Goal: Book appointment/travel/reservation

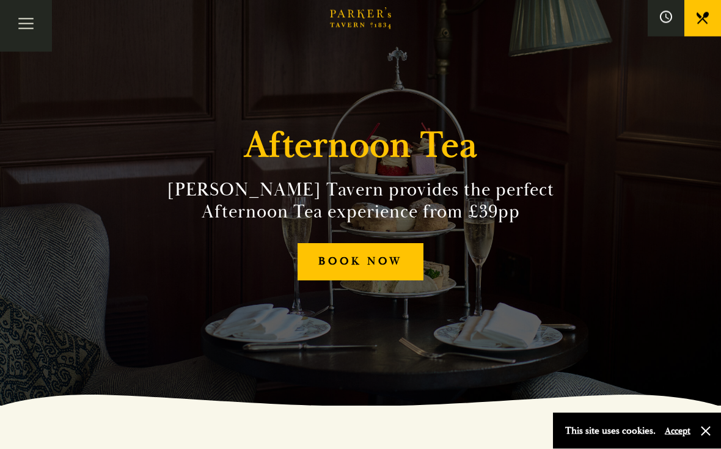
scroll to position [49, 0]
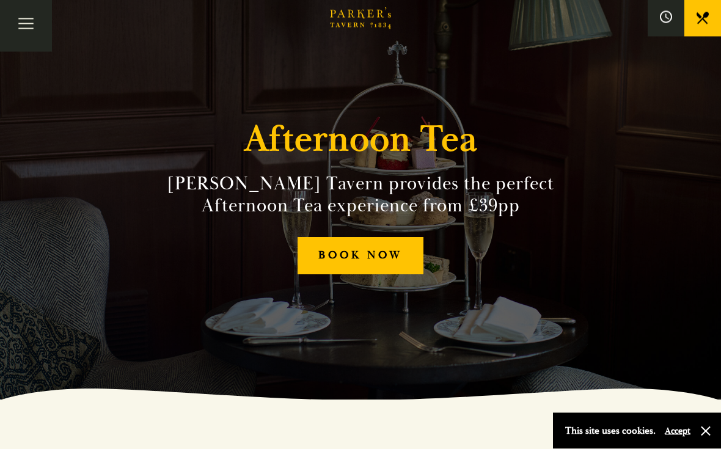
click at [392, 272] on link "BOOK NOW" at bounding box center [360, 256] width 126 height 37
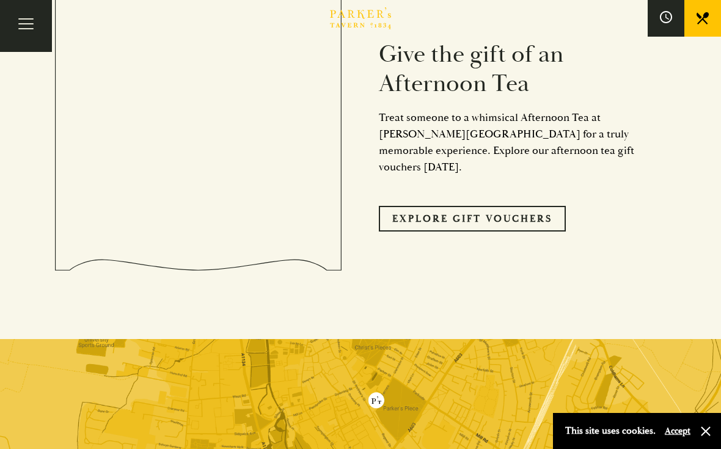
scroll to position [1200, 0]
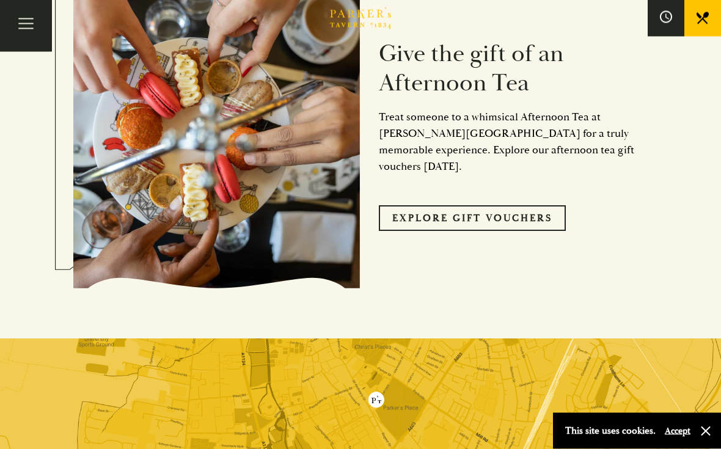
click at [520, 206] on link "Explore Gift Vouchers" at bounding box center [472, 219] width 187 height 26
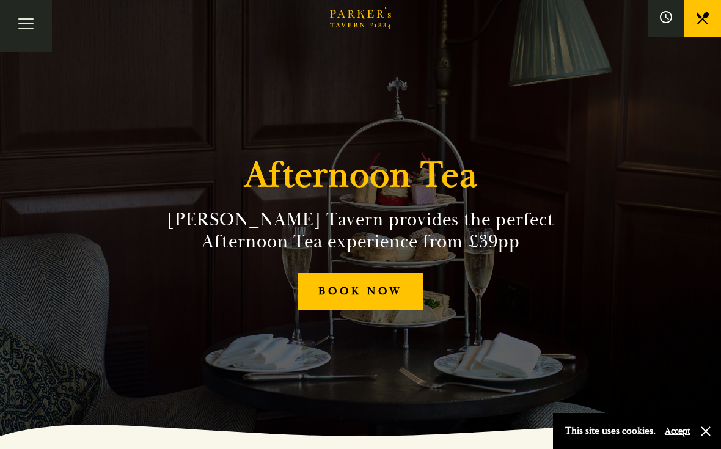
scroll to position [0, 0]
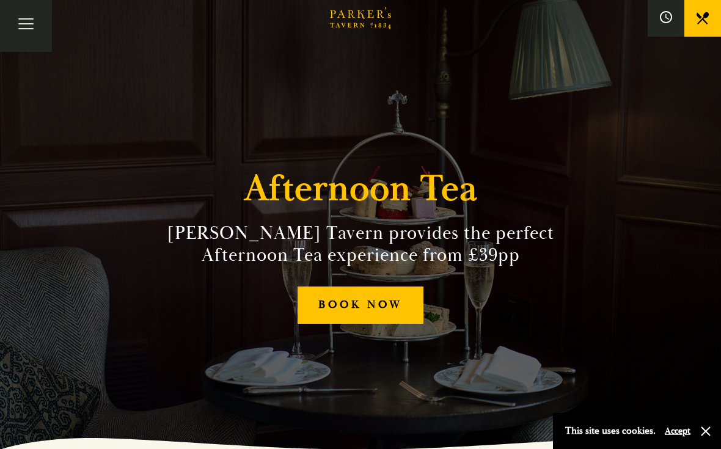
click at [26, 28] on span "Toggle navigation" at bounding box center [25, 28] width 15 height 1
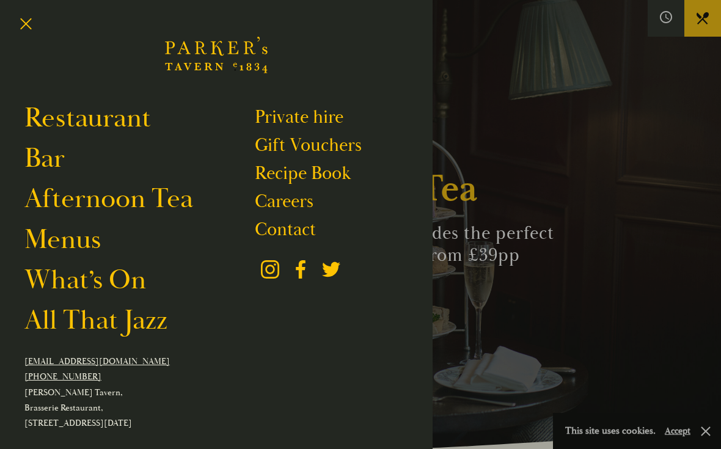
click at [75, 205] on link "Afternoon Tea" at bounding box center [108, 199] width 169 height 34
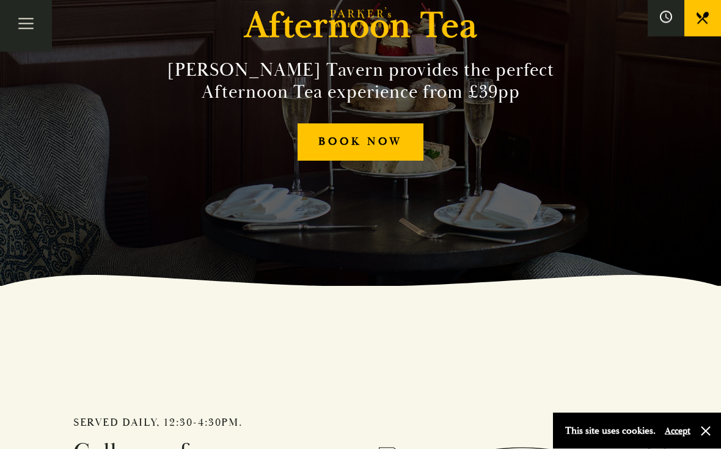
scroll to position [166, 0]
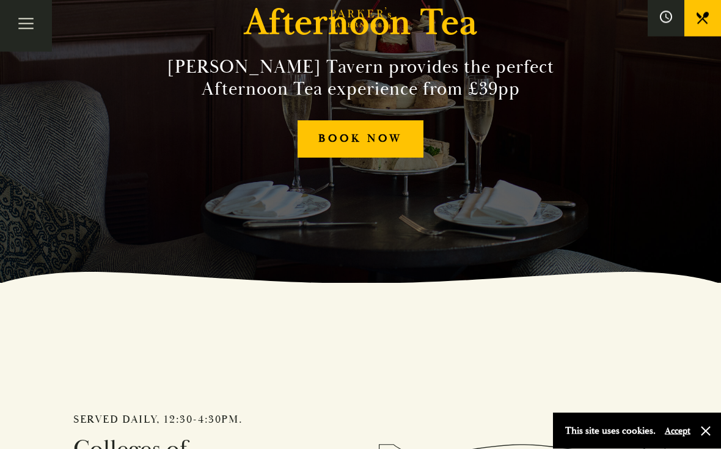
click at [403, 153] on link "BOOK NOW" at bounding box center [360, 139] width 126 height 37
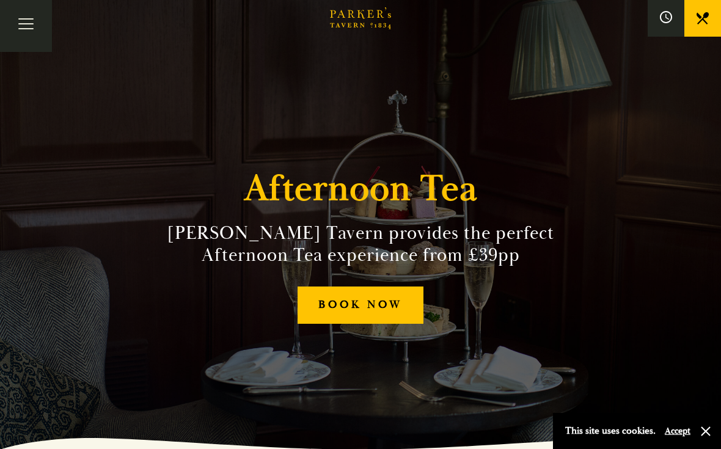
click at [668, 18] on icon at bounding box center [667, 16] width 4 height 5
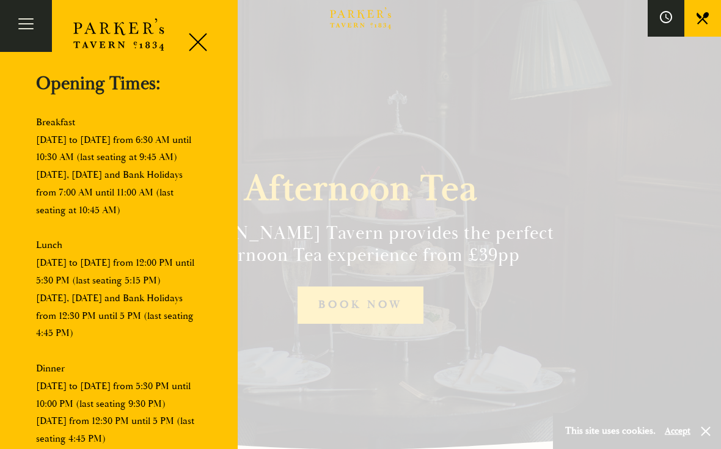
click at [191, 42] on div at bounding box center [193, 44] width 52 height 52
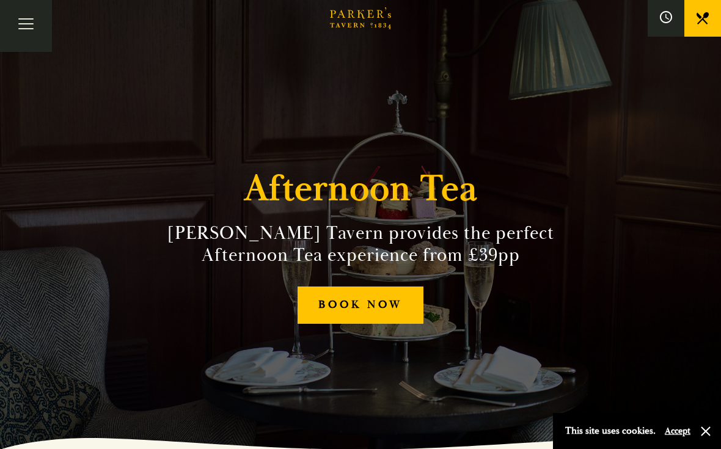
click at [713, 9] on link at bounding box center [702, 18] width 37 height 37
